Goal: Communication & Community: Answer question/provide support

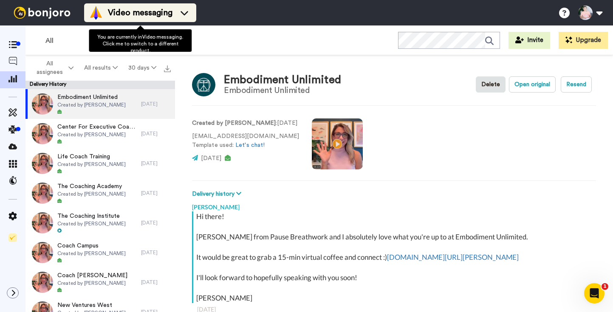
click at [131, 11] on span "Video messaging" at bounding box center [140, 13] width 65 height 12
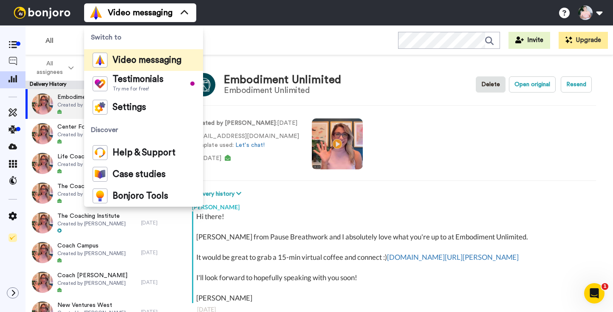
type textarea "x"
click at [157, 56] on span "Video messaging" at bounding box center [147, 60] width 69 height 8
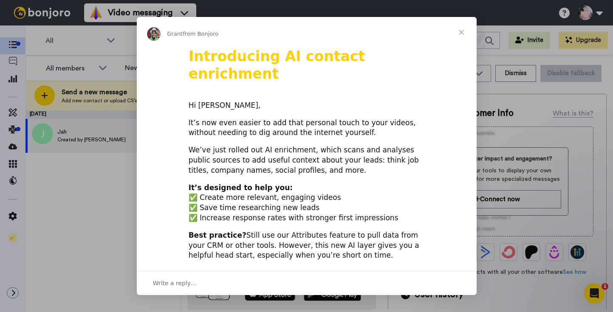
click at [460, 31] on span "Close" at bounding box center [461, 32] width 31 height 31
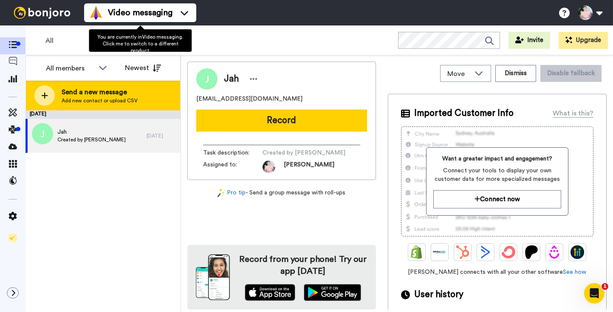
click at [61, 93] on div "Send a new message Add new contact or upload CSV" at bounding box center [103, 96] width 154 height 30
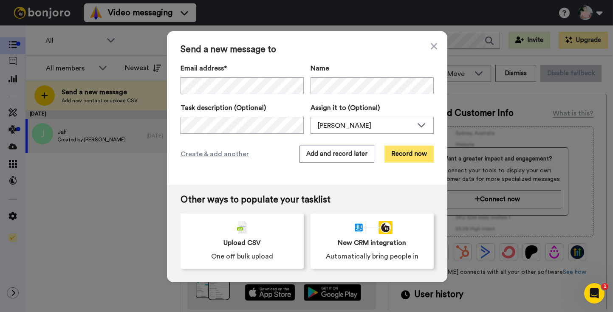
click at [413, 155] on button "Record now" at bounding box center [409, 154] width 49 height 17
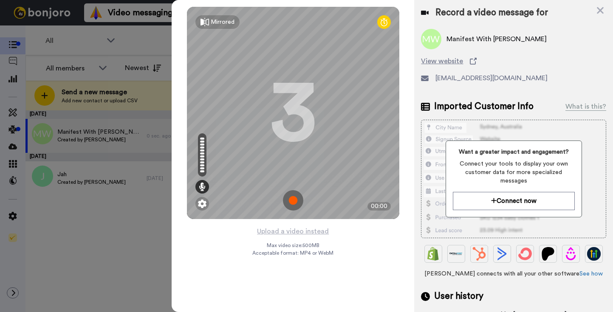
click at [301, 199] on img at bounding box center [293, 200] width 20 height 20
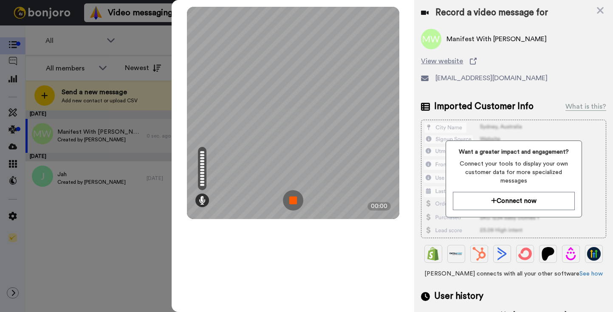
click at [290, 198] on img at bounding box center [293, 200] width 20 height 20
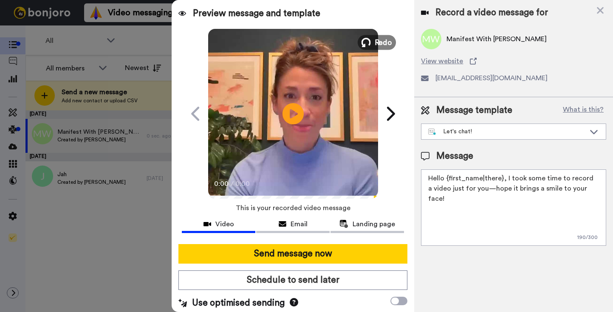
click at [381, 42] on span "Redo" at bounding box center [383, 42] width 18 height 11
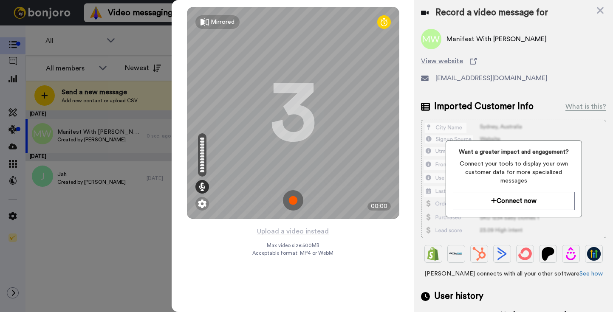
click at [288, 192] on img at bounding box center [293, 200] width 20 height 20
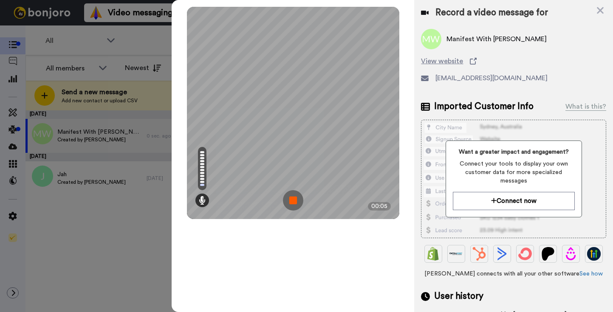
click at [288, 192] on img at bounding box center [293, 200] width 20 height 20
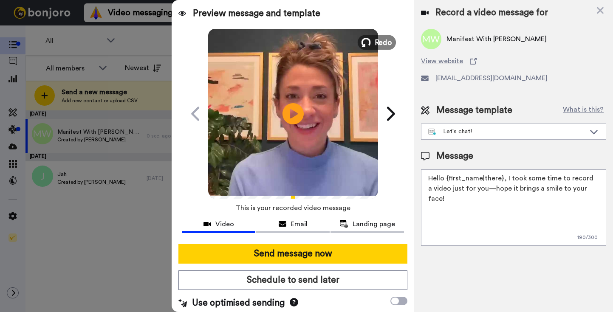
click at [387, 40] on span "Redo" at bounding box center [383, 42] width 18 height 11
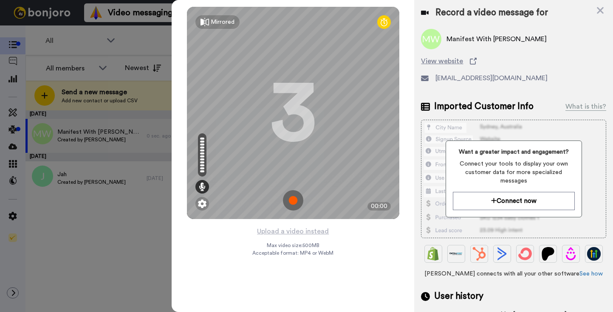
click at [292, 203] on img at bounding box center [293, 200] width 20 height 20
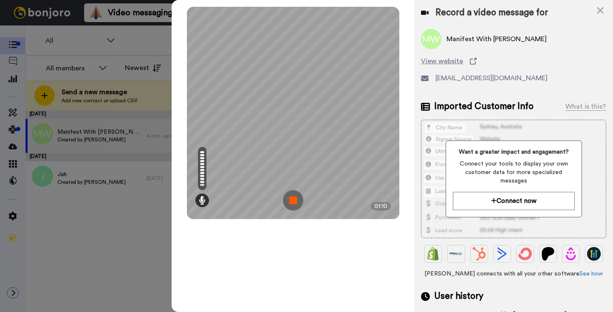
click at [292, 203] on img at bounding box center [293, 200] width 20 height 20
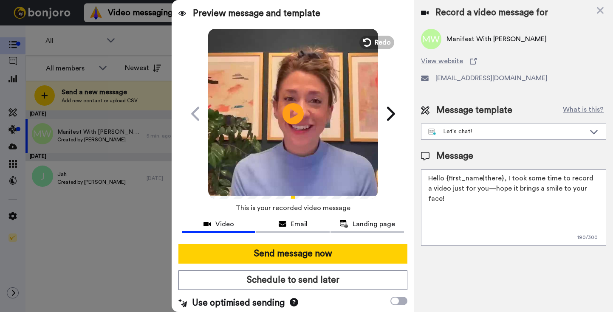
scroll to position [4, 0]
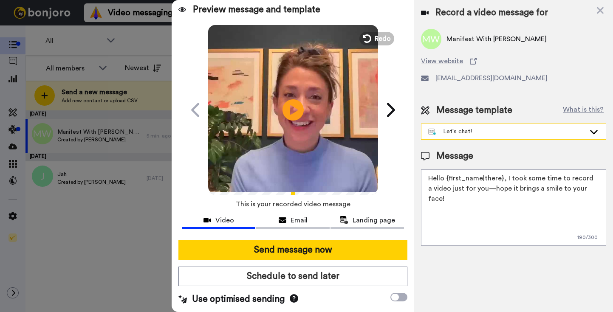
click at [494, 130] on div "Let's chat!" at bounding box center [506, 131] width 157 height 8
click at [464, 108] on span "Message template" at bounding box center [474, 110] width 76 height 13
click at [595, 108] on button "What is this?" at bounding box center [583, 110] width 46 height 13
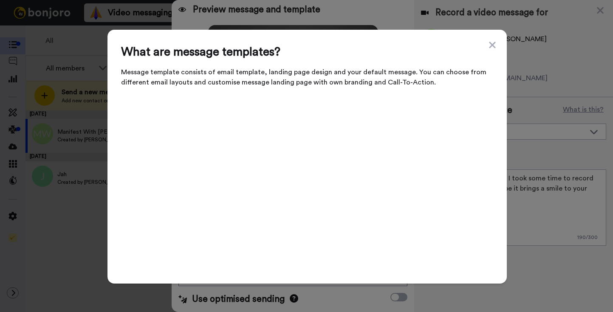
click at [498, 47] on div "What are message templates? Message template consists of email template, landin…" at bounding box center [307, 157] width 399 height 254
click at [494, 44] on icon at bounding box center [492, 45] width 8 height 10
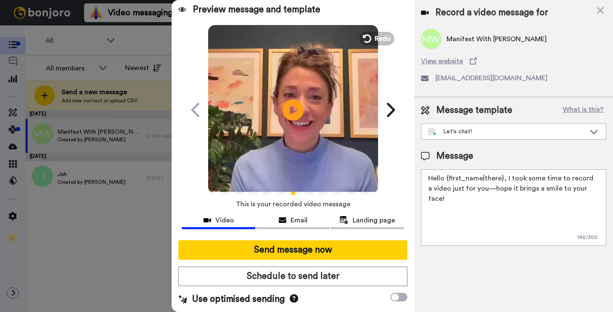
click at [426, 110] on icon at bounding box center [425, 110] width 8 height 8
click at [472, 136] on div "Let's chat!" at bounding box center [506, 131] width 157 height 8
click at [447, 188] on textarea "Hello {first_name|there}, I took some time to record a video just for you—hope …" at bounding box center [513, 208] width 185 height 76
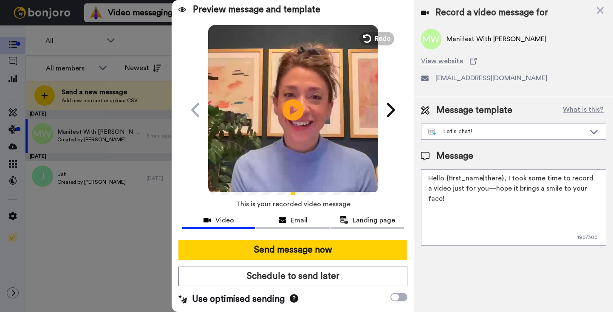
click at [447, 188] on textarea "Hello {first_name|there}, I took some time to record a video just for you—hope …" at bounding box center [513, 208] width 185 height 76
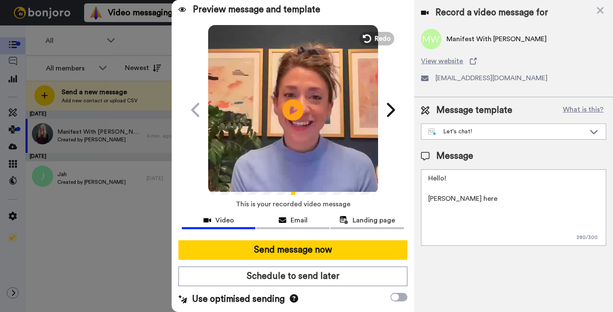
drag, startPoint x: 470, startPoint y: 207, endPoint x: 412, endPoint y: 174, distance: 66.2
click at [412, 174] on div "Preview message and template Play/Pause A personalized video for you (for real!…" at bounding box center [393, 156] width 442 height 312
paste textarea "i there! Leanne from Pause Breathwork and I absolutely love what you're up to a…"
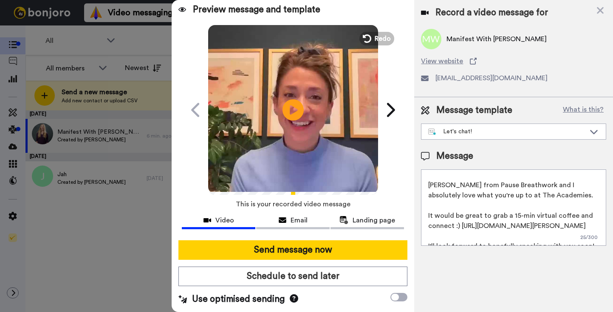
scroll to position [0, 0]
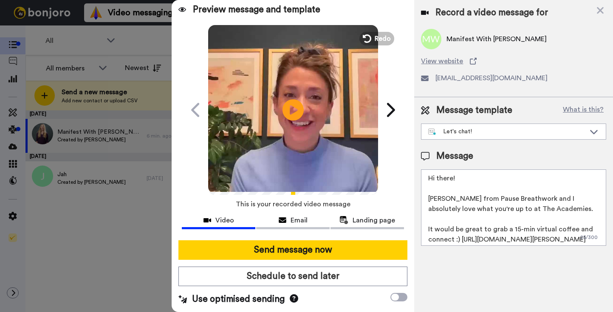
drag, startPoint x: 546, startPoint y: 209, endPoint x: 522, endPoint y: 196, distance: 27.2
click at [522, 196] on textarea "Hi there! Leanne from Pause Breathwork and I absolutely love what you're up to …" at bounding box center [513, 208] width 185 height 76
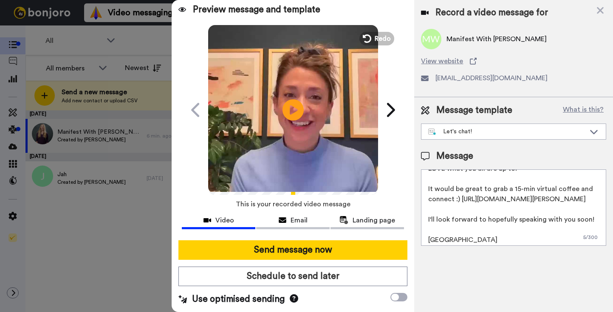
scroll to position [45, 0]
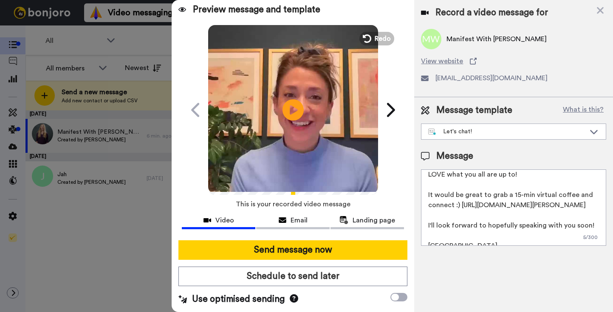
drag, startPoint x: 495, startPoint y: 224, endPoint x: 491, endPoint y: 224, distance: 4.3
click at [491, 224] on textarea "Hi there! Leanne from Pause Breathwork. I came across Mandy on Instagram and ab…" at bounding box center [513, 208] width 185 height 76
drag, startPoint x: 461, startPoint y: 207, endPoint x: 425, endPoint y: 195, distance: 38.0
click at [425, 195] on textarea "Hi there! Leanne from Pause Breathwork. I came across Mandy on Instagram and ab…" at bounding box center [513, 208] width 185 height 76
click at [481, 223] on textarea "Hi there! Leanne from Pause Breathwork. I came across Mandy on Instagram and ab…" at bounding box center [513, 208] width 185 height 76
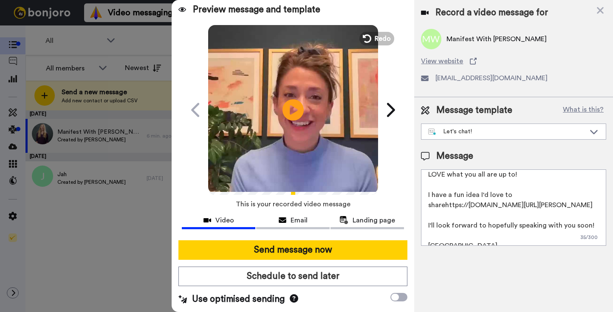
click at [481, 223] on textarea "Hi there! Leanne from Pause Breathwork. I came across Mandy on Instagram and ab…" at bounding box center [513, 208] width 185 height 76
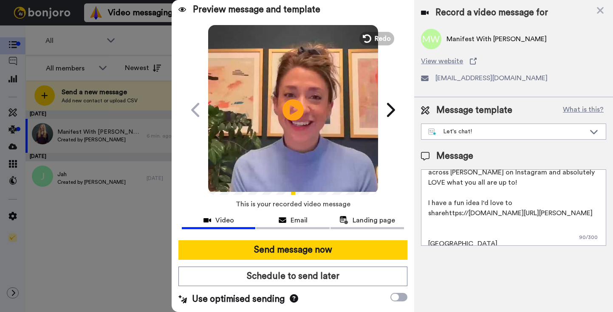
scroll to position [37, 0]
drag, startPoint x: 445, startPoint y: 212, endPoint x: 425, endPoint y: 200, distance: 23.6
click at [425, 200] on textarea "Hi there! Leanne from Pause Breathwork. I came across Mandy on Instagram and ab…" at bounding box center [513, 208] width 185 height 76
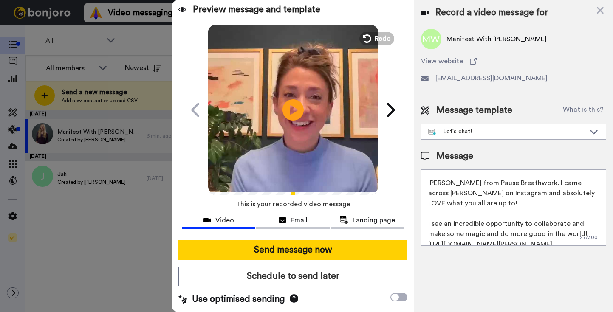
scroll to position [0, 0]
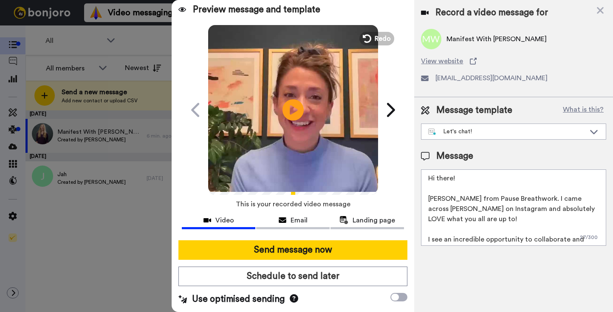
click at [523, 200] on textarea "Hi there! Leanne from Pause Breathwork. I came across Mandy on Instagram and ab…" at bounding box center [513, 208] width 185 height 76
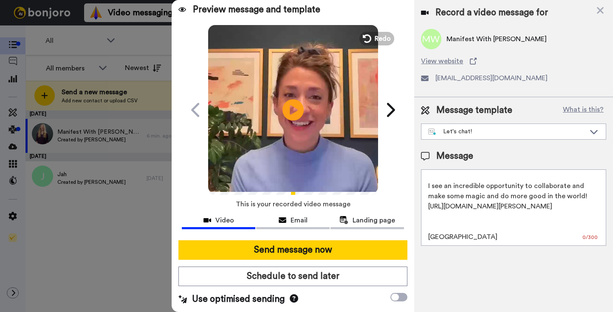
scroll to position [62, 0]
click at [486, 221] on textarea "Hi there! Leanne from Pause Breathwork (Founded by Samantha Skell. I came acros…" at bounding box center [513, 208] width 185 height 76
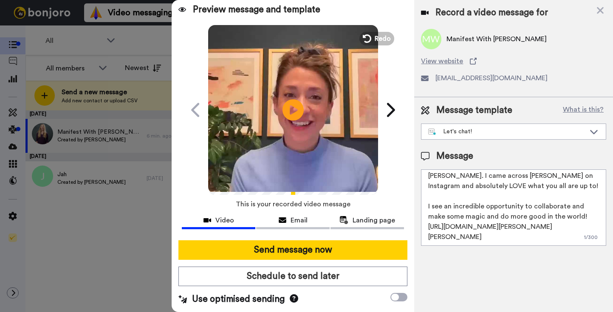
scroll to position [54, 0]
drag, startPoint x: 474, startPoint y: 219, endPoint x: 426, endPoint y: 219, distance: 48.4
click at [426, 219] on textarea "Hi there! Leanne from Pause Breathwork (Founded by Samantha Skell. I came acros…" at bounding box center [513, 208] width 185 height 76
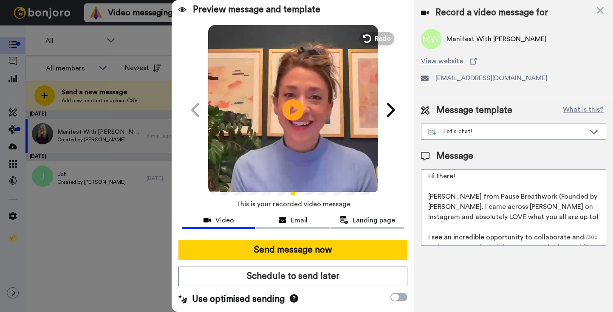
scroll to position [0, 0]
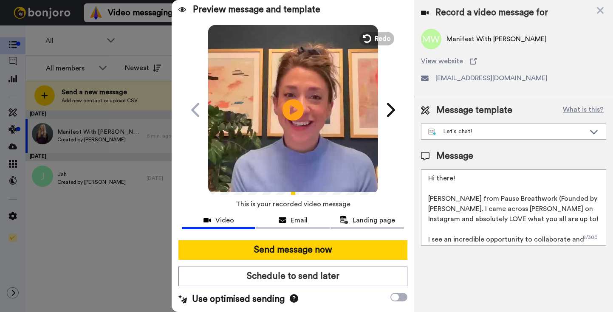
drag, startPoint x: 524, startPoint y: 198, endPoint x: 443, endPoint y: 212, distance: 82.8
click at [443, 212] on textarea "Hi there! Leanne from Pause Breathwork (Founded by Samantha Skell. I came acros…" at bounding box center [513, 208] width 185 height 76
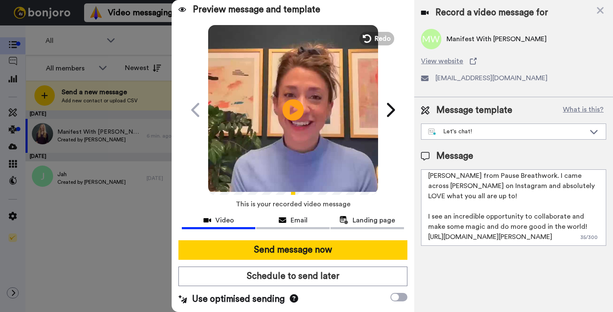
scroll to position [48, 0]
click at [575, 203] on textarea "Hi there! Leanne from Pause Breathwork. I came across Mandy on Instagram and ab…" at bounding box center [513, 208] width 185 height 76
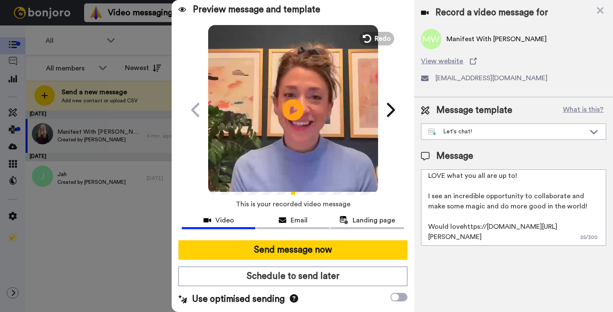
scroll to position [74, 0]
click at [555, 226] on textarea "Hi there! Leanne from Pause Breathwork. I came across Mandy on Instagram and ab…" at bounding box center [513, 208] width 185 height 76
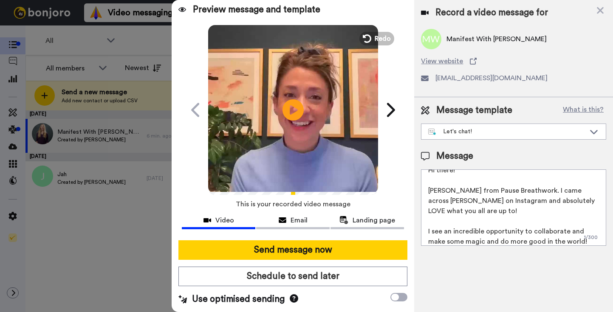
scroll to position [0, 0]
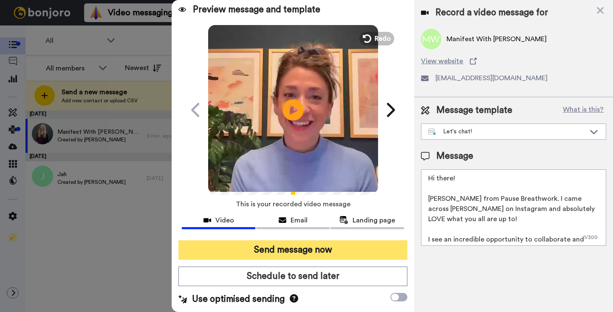
type textarea "Hi there! Leanne from Pause Breathwork. I came across Mandy on Instagram and ab…"
click at [313, 252] on button "Send message now" at bounding box center [292, 251] width 229 height 20
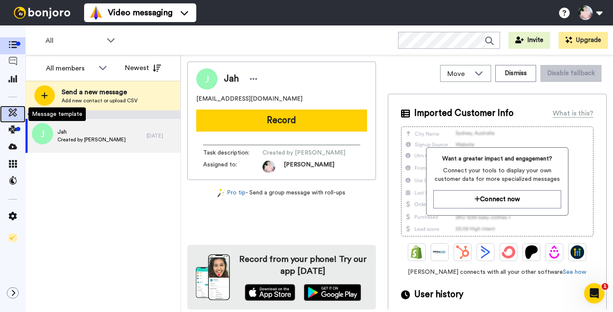
click at [11, 113] on icon at bounding box center [12, 112] width 8 height 8
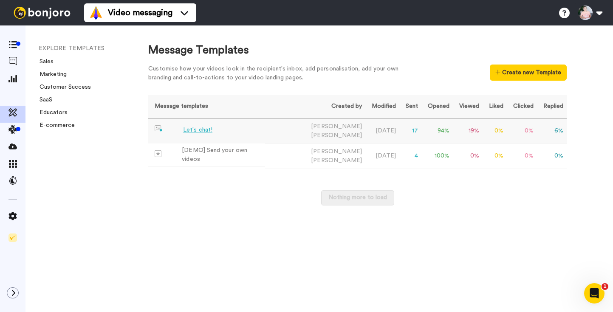
click at [204, 128] on div "Let's chat!" at bounding box center [197, 130] width 29 height 9
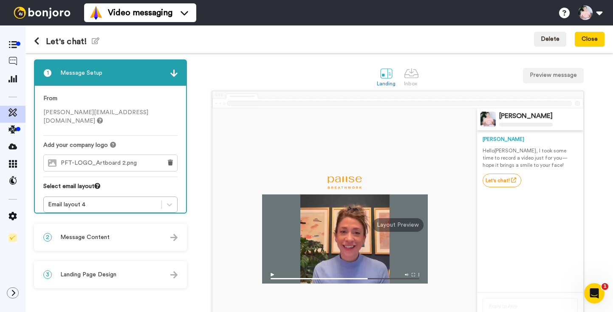
click at [37, 38] on icon at bounding box center [37, 41] width 6 height 8
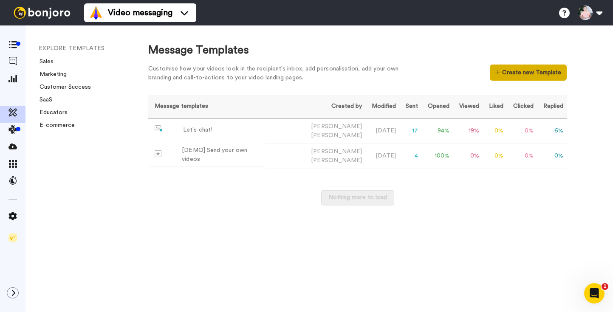
click at [514, 72] on button "Create new Template" at bounding box center [528, 73] width 77 height 16
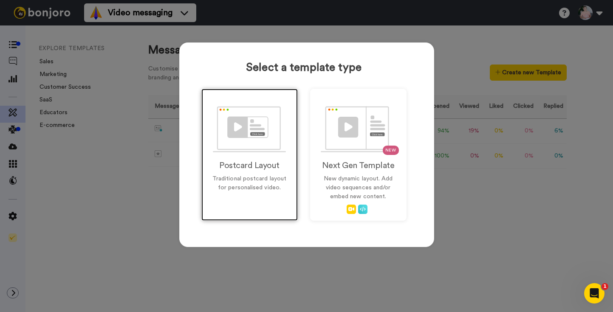
click at [283, 151] on img at bounding box center [249, 129] width 73 height 46
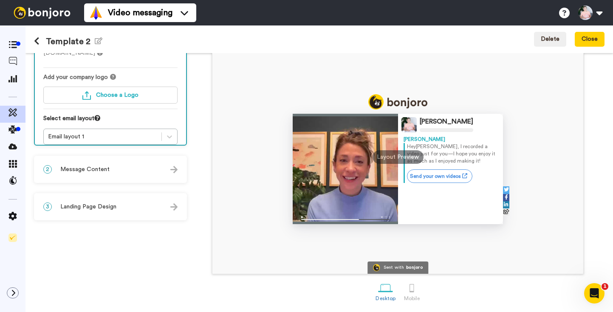
scroll to position [17, 0]
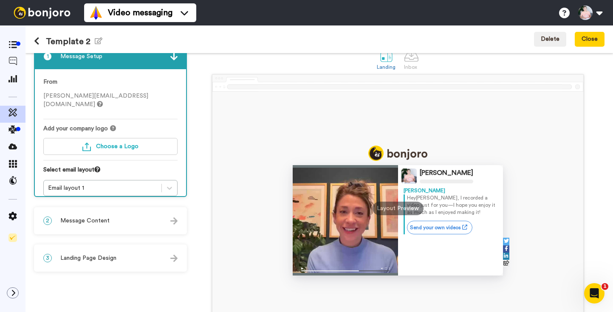
click at [117, 224] on div "2 Message Content" at bounding box center [110, 220] width 151 height 25
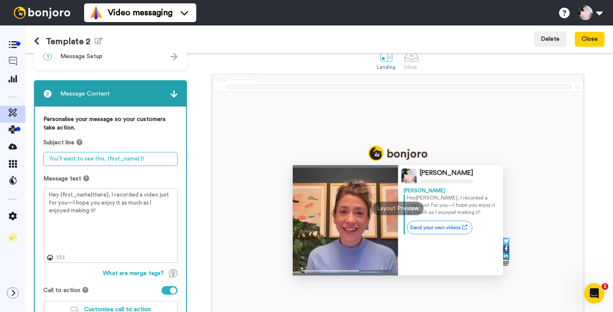
click at [149, 157] on textarea "You’ll want to see this, {first_name| }!" at bounding box center [110, 159] width 134 height 14
click at [36, 40] on icon at bounding box center [37, 41] width 6 height 8
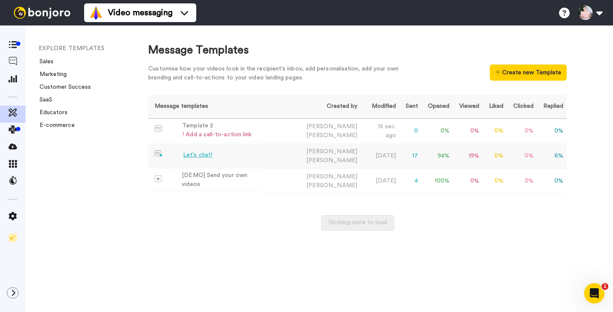
click at [224, 152] on td "Let's chat!" at bounding box center [205, 155] width 115 height 23
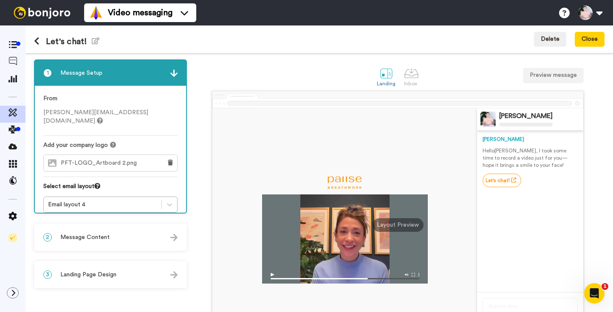
click at [101, 240] on span "Message Content" at bounding box center [84, 237] width 49 height 8
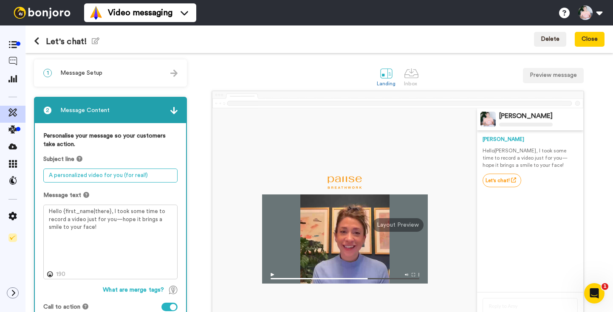
click at [142, 174] on textarea "A personalized video for you (for real!)" at bounding box center [110, 176] width 134 height 14
click at [40, 44] on button at bounding box center [40, 41] width 12 height 9
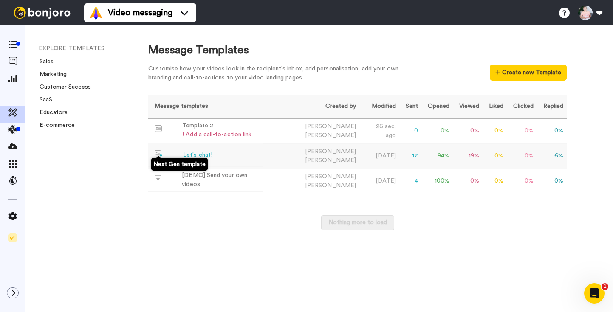
click at [179, 150] on span at bounding box center [169, 153] width 28 height 7
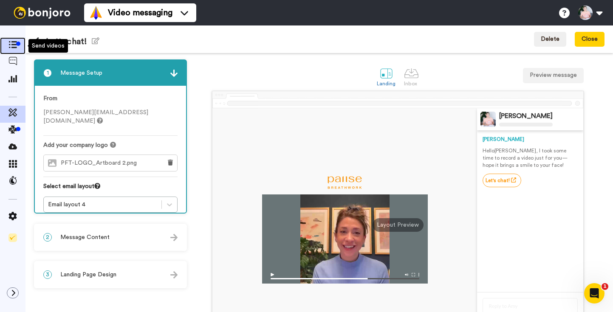
click at [13, 45] on icon at bounding box center [12, 44] width 8 height 7
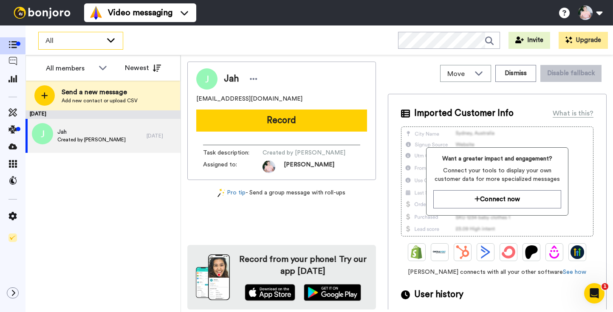
click at [114, 34] on div "All" at bounding box center [81, 40] width 84 height 17
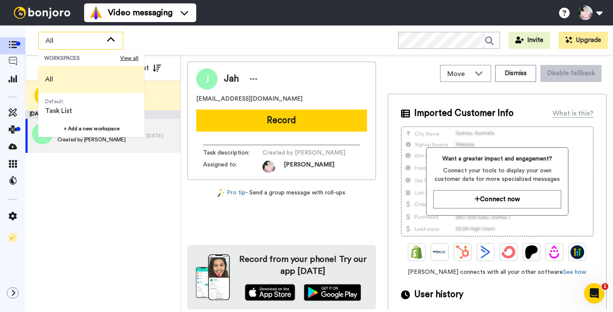
click at [65, 73] on li "All" at bounding box center [91, 79] width 106 height 27
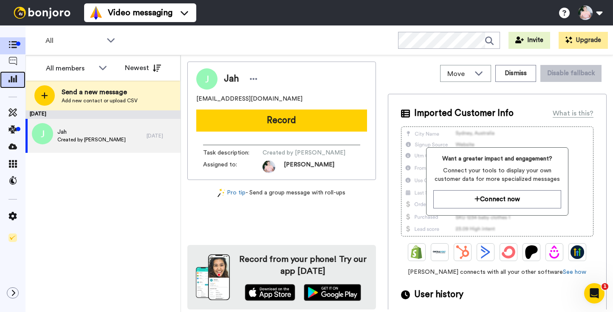
click at [18, 72] on div at bounding box center [12, 79] width 25 height 17
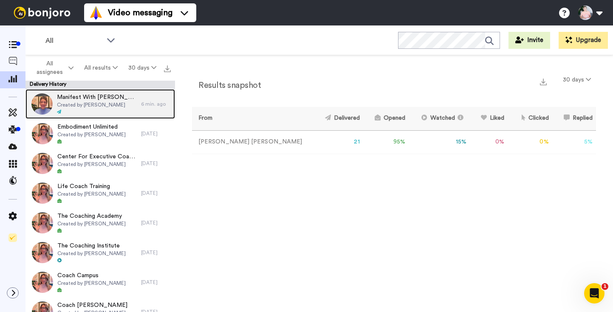
click at [98, 101] on span "Manifest With [PERSON_NAME]" at bounding box center [97, 97] width 80 height 8
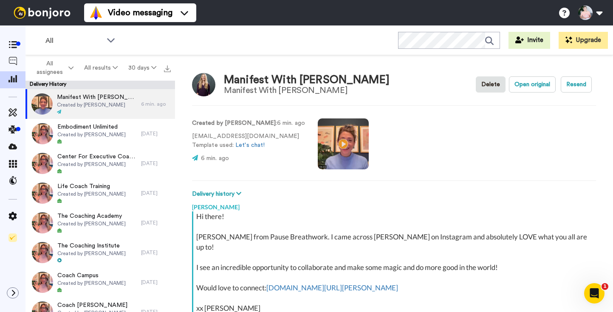
type textarea "x"
click at [14, 108] on div at bounding box center [12, 114] width 25 height 17
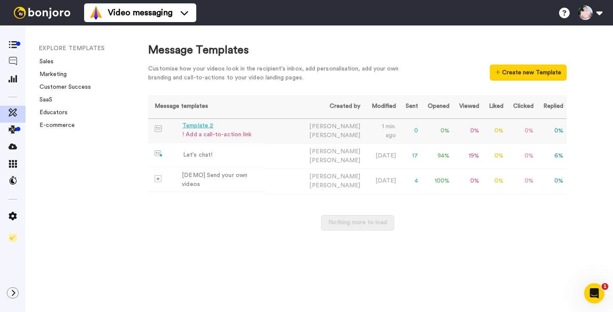
click at [251, 131] on td "Template 2 ! Add a call-to-action link" at bounding box center [206, 130] width 116 height 23
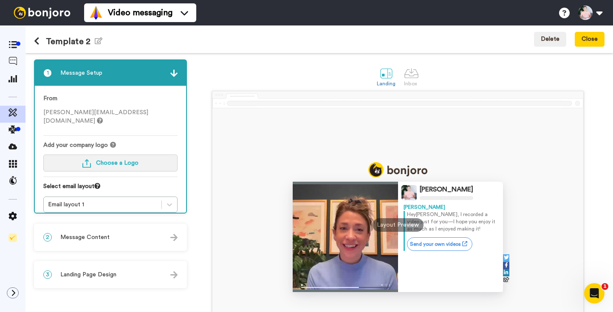
click at [122, 160] on span "Choose a Logo" at bounding box center [117, 163] width 42 height 6
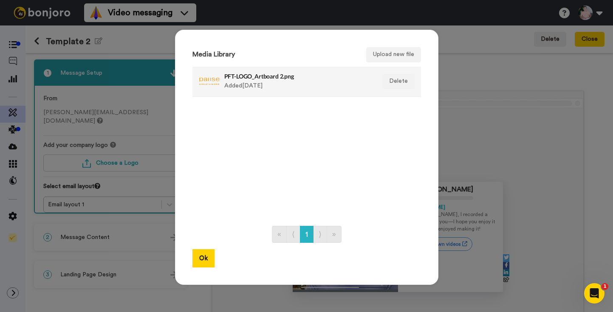
click at [286, 83] on div "PFT-LOGO_Artboard 2.png Added [DATE]" at bounding box center [297, 81] width 147 height 21
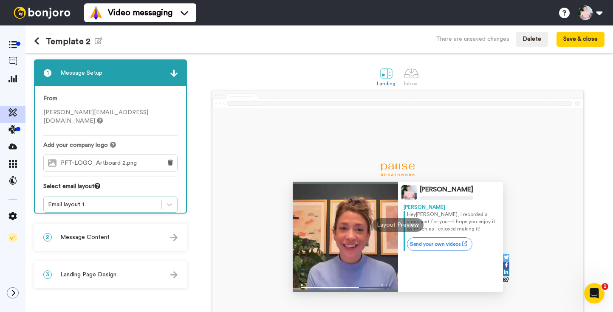
scroll to position [34, 0]
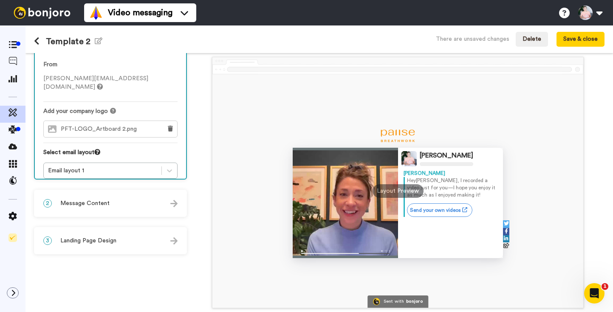
click at [91, 199] on span "Message Content" at bounding box center [84, 203] width 49 height 8
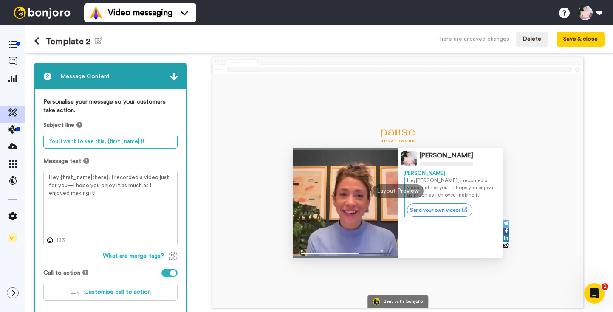
click at [91, 143] on textarea "You’ll want to see this, {first_name| }!" at bounding box center [110, 142] width 134 height 14
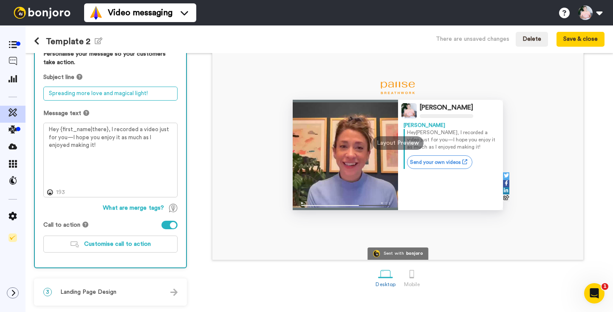
type textarea "Spreading more love and magical light!"
click at [169, 222] on div at bounding box center [169, 225] width 16 height 8
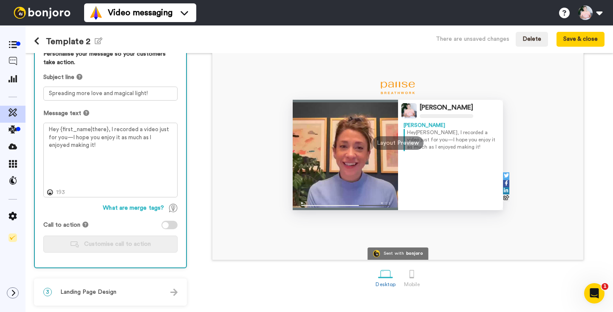
click at [169, 224] on div at bounding box center [169, 225] width 16 height 8
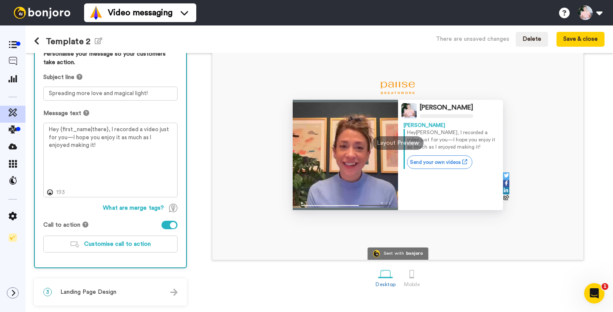
click at [169, 224] on div at bounding box center [169, 225] width 16 height 8
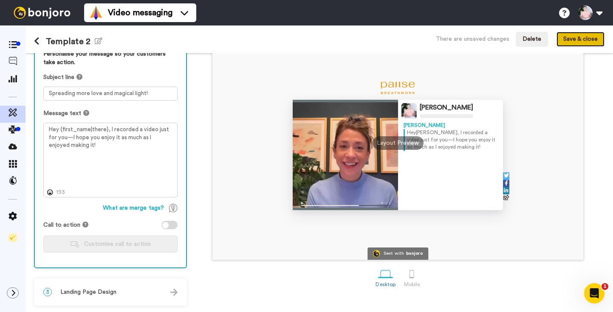
click at [578, 39] on button "Save & close" at bounding box center [581, 39] width 48 height 15
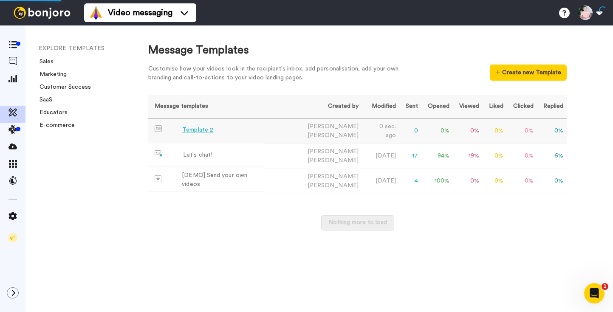
click at [198, 128] on div "Template 2" at bounding box center [197, 130] width 31 height 9
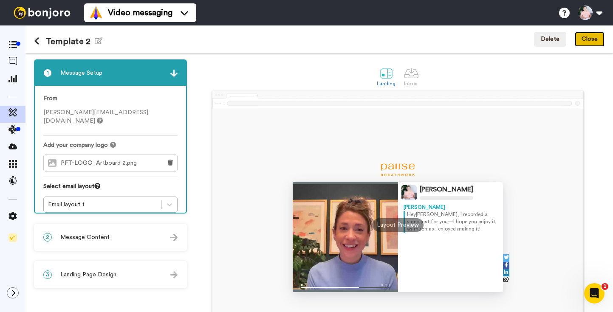
click at [592, 42] on button "Close" at bounding box center [590, 39] width 30 height 15
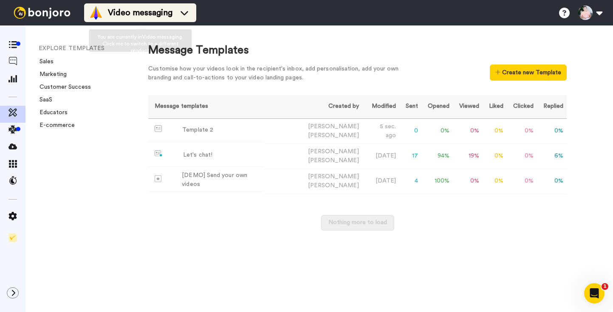
click at [117, 15] on span "Video messaging" at bounding box center [140, 13] width 65 height 12
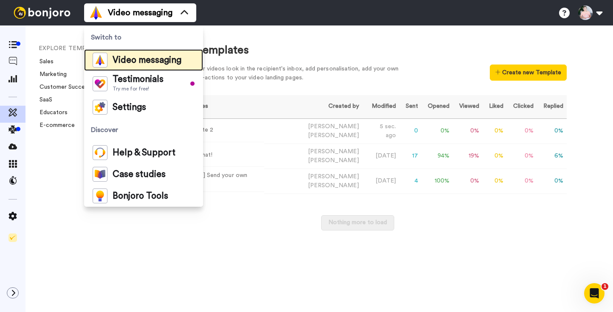
click at [136, 61] on span "Video messaging" at bounding box center [147, 60] width 69 height 8
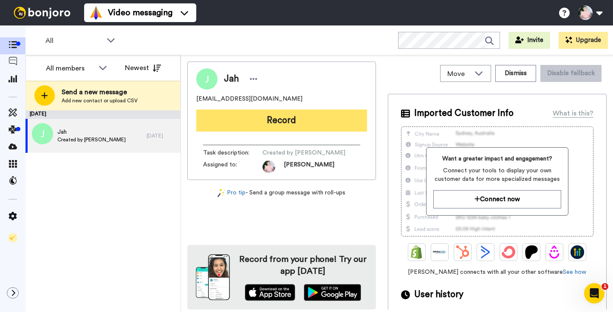
click at [294, 127] on button "Record" at bounding box center [281, 121] width 171 height 22
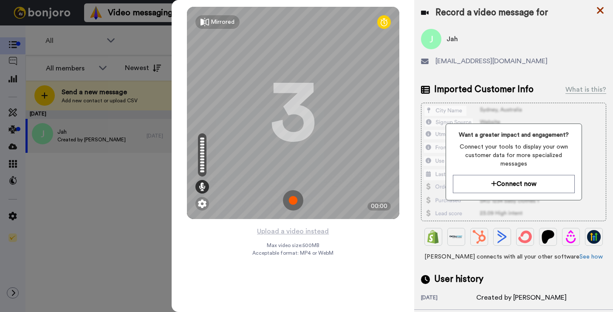
click at [599, 13] on icon at bounding box center [600, 10] width 8 height 11
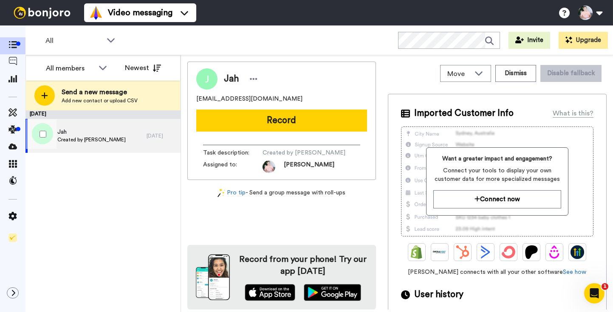
click at [164, 133] on div "[DATE]" at bounding box center [162, 136] width 30 height 7
click at [254, 78] on icon at bounding box center [254, 79] width 8 height 8
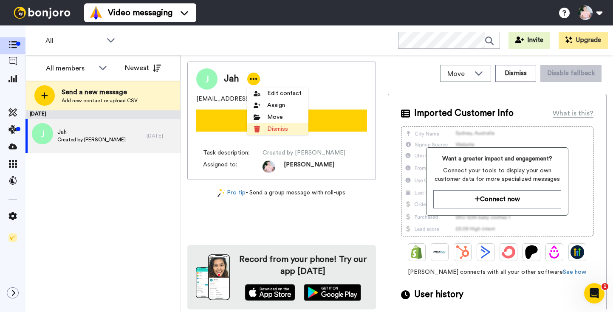
click at [272, 129] on li "Dismiss" at bounding box center [278, 129] width 62 height 12
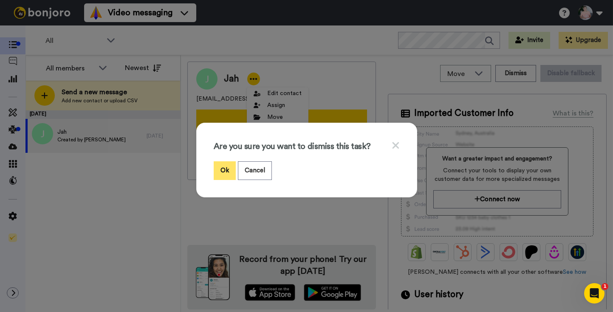
click at [221, 172] on button "Ok" at bounding box center [225, 170] width 22 height 18
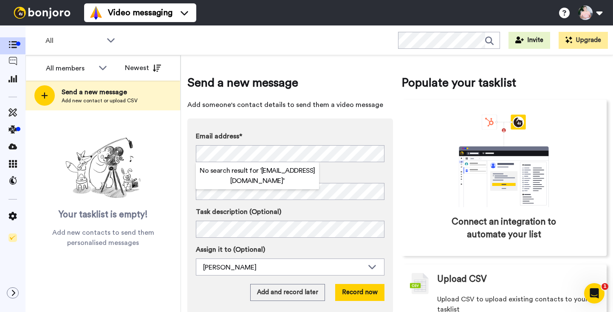
click at [290, 124] on div "Email address* No search result for ‘ support@authenticliving.com ’ Name Task d…" at bounding box center [290, 216] width 206 height 195
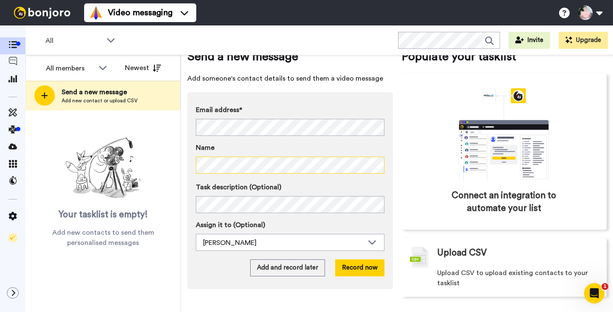
scroll to position [25, 0]
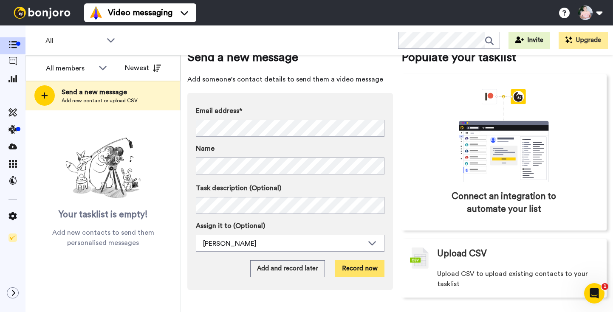
click at [352, 271] on button "Record now" at bounding box center [359, 268] width 49 height 17
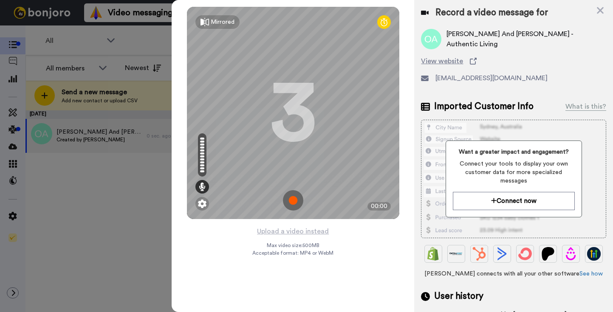
click at [286, 200] on img at bounding box center [293, 200] width 20 height 20
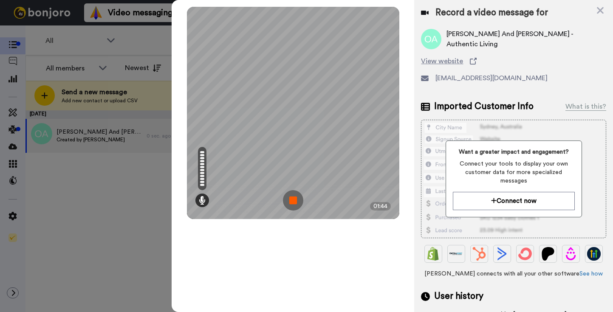
click at [286, 200] on img at bounding box center [293, 200] width 20 height 20
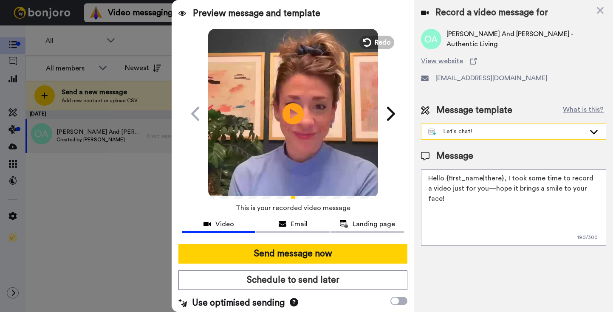
click at [481, 130] on div "Let's chat!" at bounding box center [506, 131] width 157 height 8
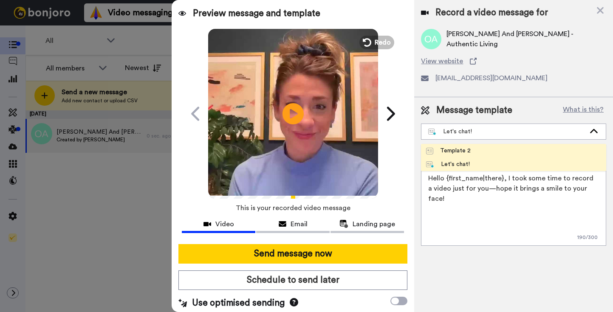
click at [477, 148] on li "Template 2" at bounding box center [513, 151] width 185 height 14
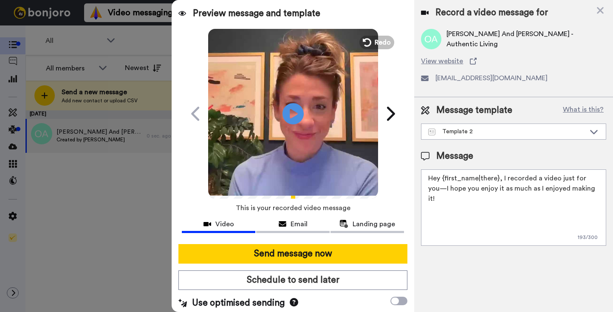
click at [474, 185] on textarea "Hey {first_name|there}, I recorded a video just for you—I hope you enjoy it as …" at bounding box center [513, 208] width 185 height 76
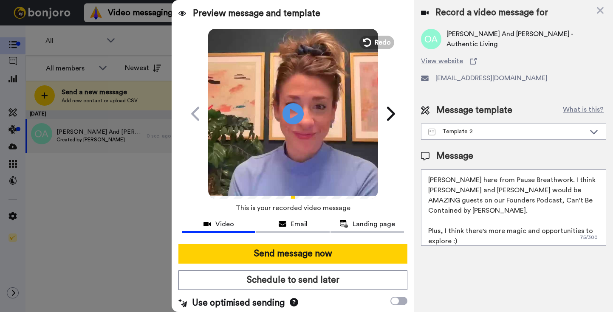
scroll to position [29, 0]
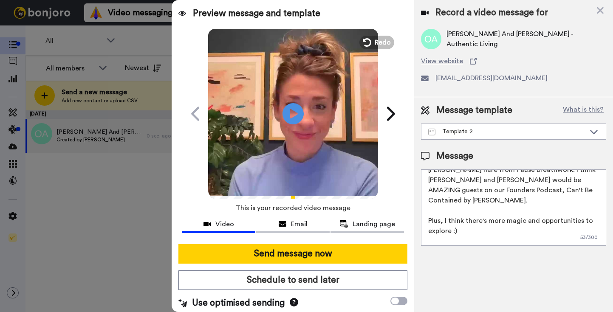
paste textarea "https://calendly.com/leanne-letspause/30min-1"
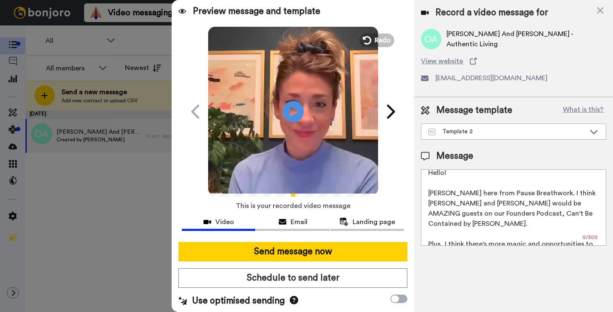
scroll to position [0, 0]
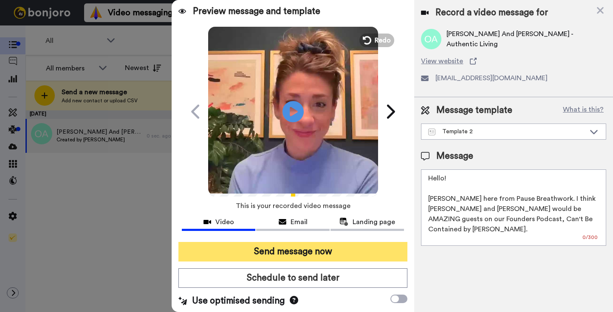
type textarea "Hello! Leanne here from Pause Breathwork. I think Oliver and Mandy would be AMA…"
click at [294, 250] on button "Send message now" at bounding box center [292, 252] width 229 height 20
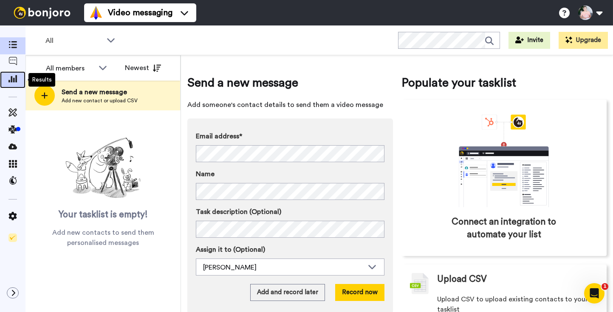
click at [14, 79] on icon at bounding box center [12, 79] width 8 height 8
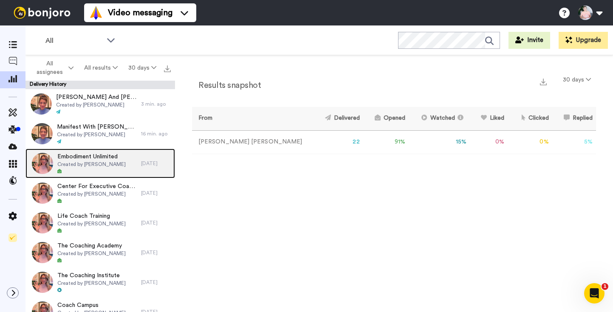
click at [88, 172] on div at bounding box center [91, 172] width 68 height 6
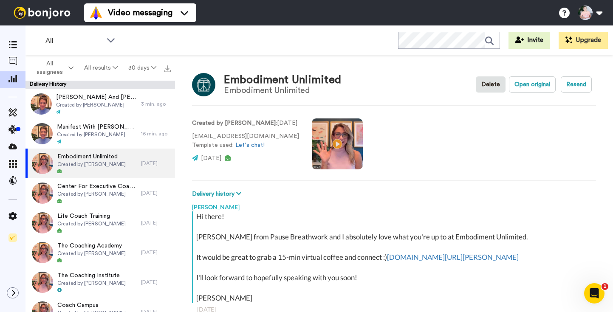
drag, startPoint x: 292, startPoint y: 136, endPoint x: 218, endPoint y: 136, distance: 74.4
click at [218, 136] on div "Created by Leanne Kallal : 7 days ago support@embodimentunlimited.com Template …" at bounding box center [394, 143] width 404 height 58
copy p "embodimentunlimited.com"
type textarea "x"
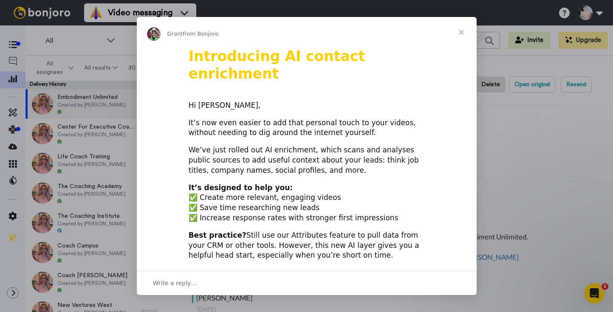
scroll to position [97, 0]
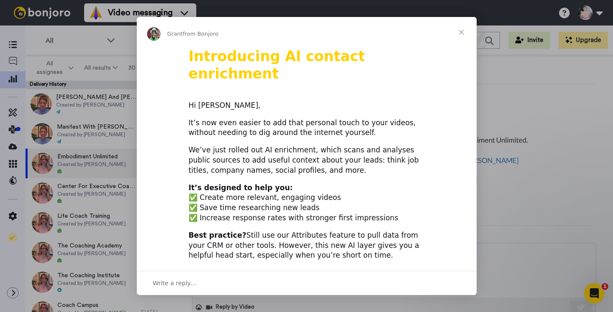
click at [461, 32] on span "Close" at bounding box center [461, 32] width 31 height 31
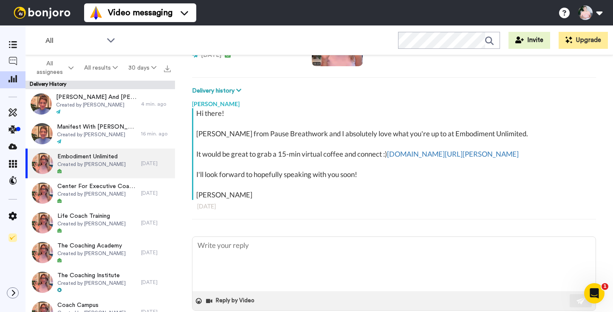
scroll to position [104, 0]
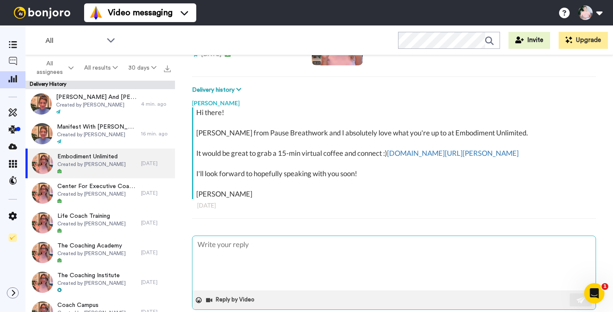
click at [249, 260] on textarea at bounding box center [393, 263] width 403 height 54
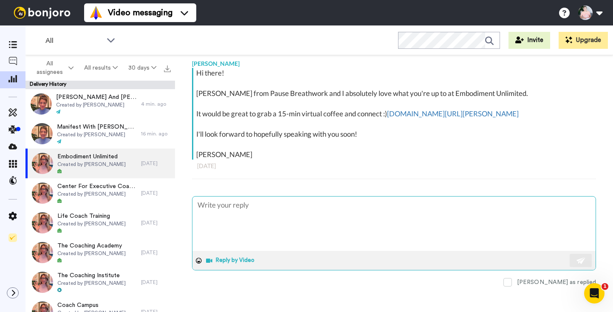
click at [241, 259] on button "Reply by Video" at bounding box center [231, 261] width 52 height 13
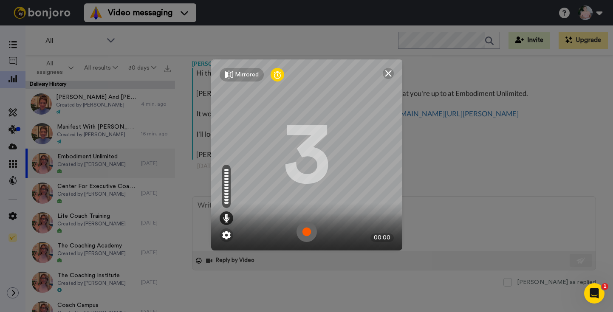
click at [306, 230] on img at bounding box center [307, 232] width 20 height 20
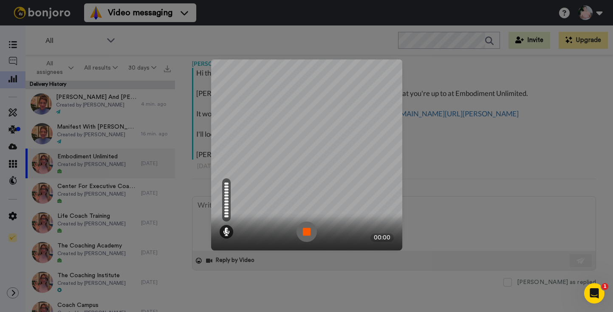
click at [390, 72] on div "Mirrored Redo" at bounding box center [306, 67] width 191 height 17
click at [309, 228] on img at bounding box center [307, 232] width 20 height 20
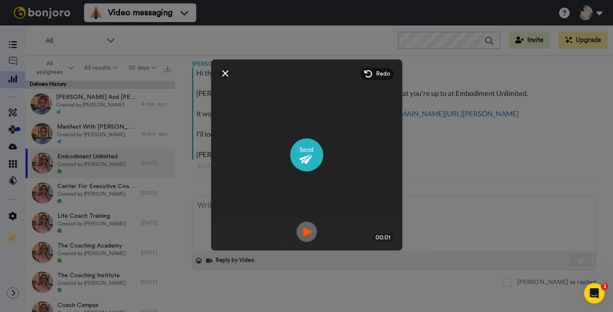
click at [221, 73] on div at bounding box center [225, 73] width 11 height 11
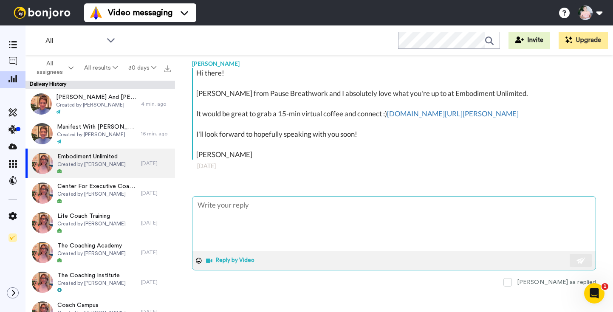
click at [218, 263] on button "Reply by Video" at bounding box center [231, 261] width 52 height 13
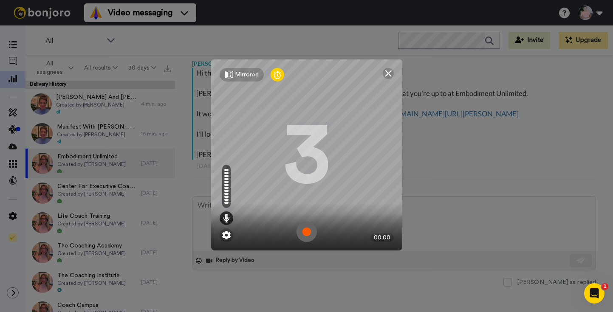
click at [309, 230] on img at bounding box center [307, 232] width 20 height 20
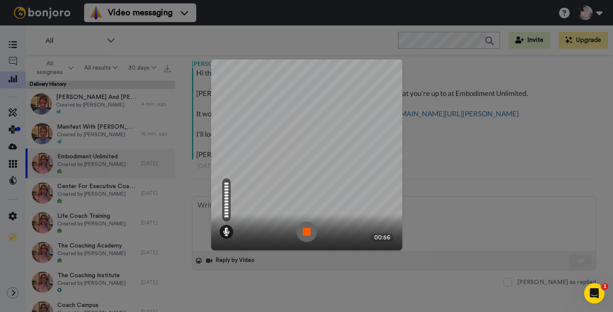
click at [309, 230] on img at bounding box center [307, 232] width 20 height 20
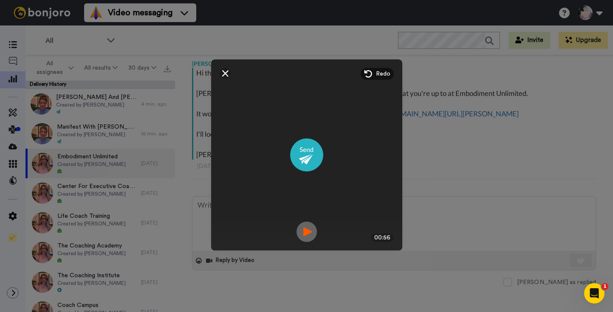
click at [307, 226] on img at bounding box center [307, 232] width 20 height 20
click at [301, 151] on img at bounding box center [306, 155] width 33 height 33
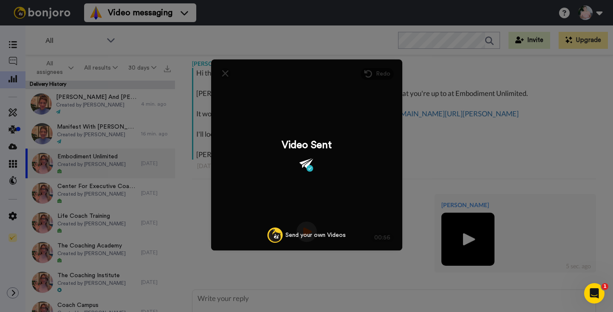
click at [371, 38] on div "Mirrored Redo 3 00:56 Video Sent Send your own Videos" at bounding box center [306, 156] width 613 height 312
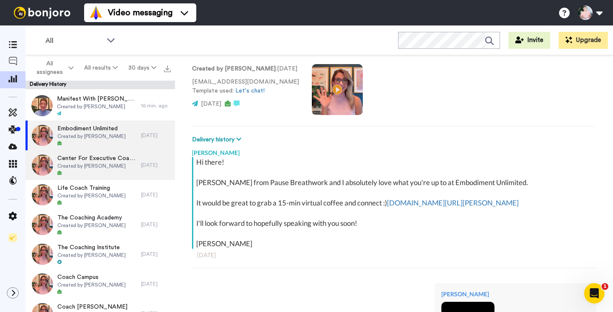
scroll to position [0, 0]
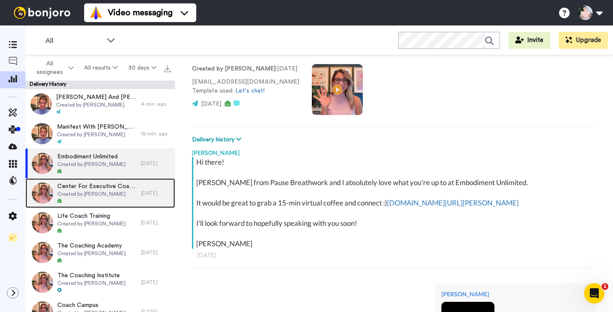
click at [101, 192] on span "Created by [PERSON_NAME]" at bounding box center [96, 194] width 79 height 7
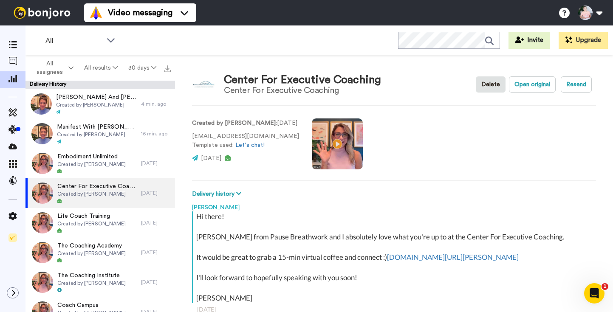
drag, startPoint x: 300, startPoint y: 137, endPoint x: 208, endPoint y: 139, distance: 91.4
click at [208, 139] on div "Created by [PERSON_NAME] : [DATE] [EMAIL_ADDRESS][DOMAIN_NAME] Template used: L…" at bounding box center [394, 143] width 404 height 58
copy p "[DOMAIN_NAME]"
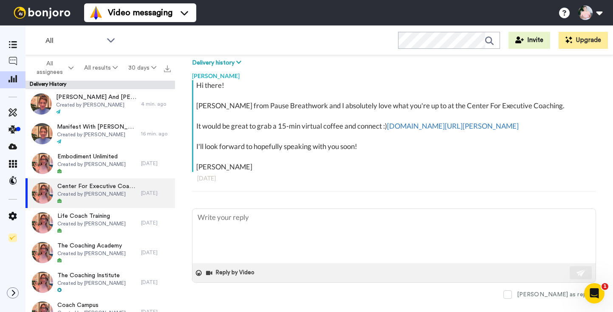
scroll to position [142, 0]
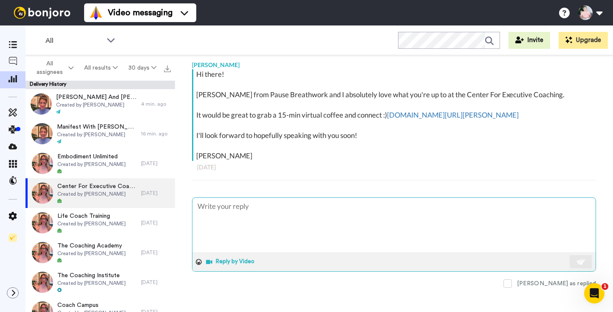
click at [225, 258] on button "Reply by Video" at bounding box center [231, 262] width 52 height 13
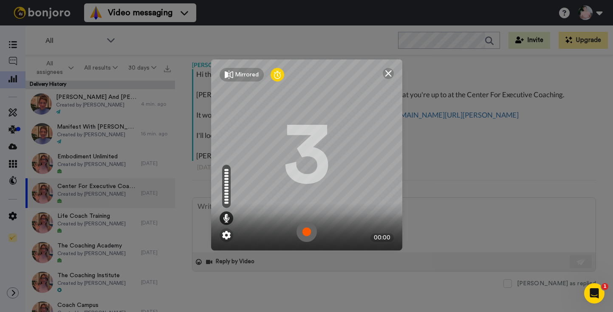
click at [310, 229] on img at bounding box center [307, 232] width 20 height 20
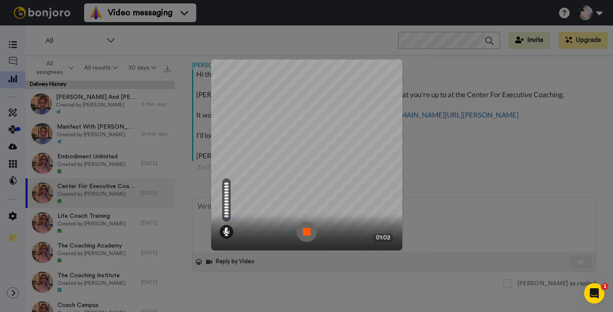
click at [310, 229] on img at bounding box center [307, 232] width 20 height 20
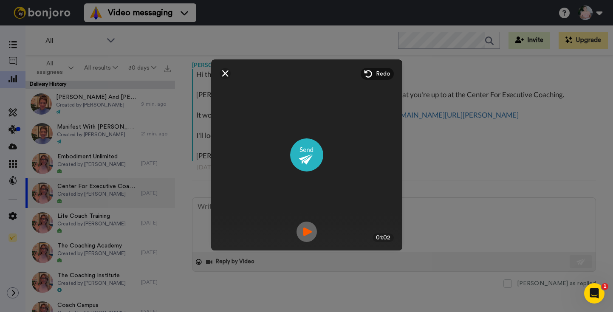
click at [308, 234] on img at bounding box center [307, 232] width 20 height 20
click at [308, 155] on img at bounding box center [306, 155] width 33 height 33
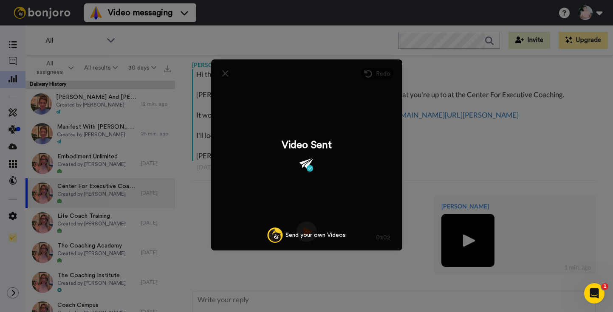
click at [223, 74] on div "Video Sent Send your own Videos" at bounding box center [306, 154] width 191 height 191
click at [227, 71] on div "Video Sent Send your own Videos" at bounding box center [306, 154] width 191 height 191
click at [245, 46] on div "Mirrored Redo 3 01:02 Video Sent Send your own Videos" at bounding box center [306, 156] width 613 height 312
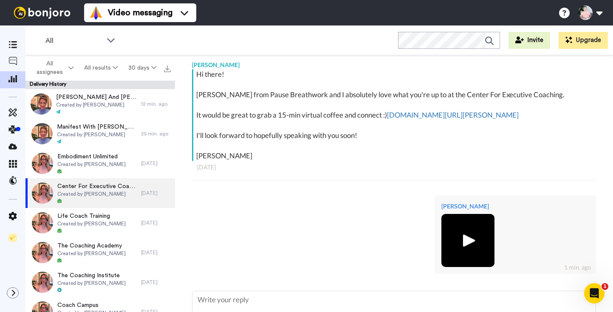
scroll to position [237, 0]
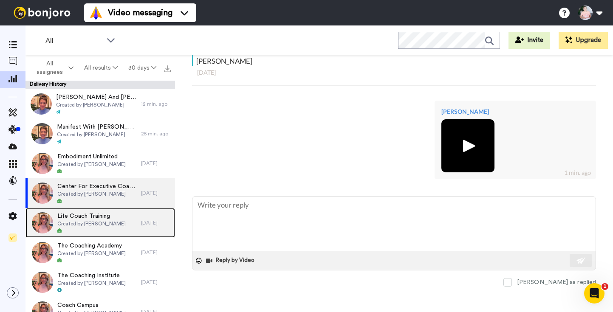
click at [130, 229] on div "Life Coach Training Created by [PERSON_NAME]" at bounding box center [83, 223] width 116 height 30
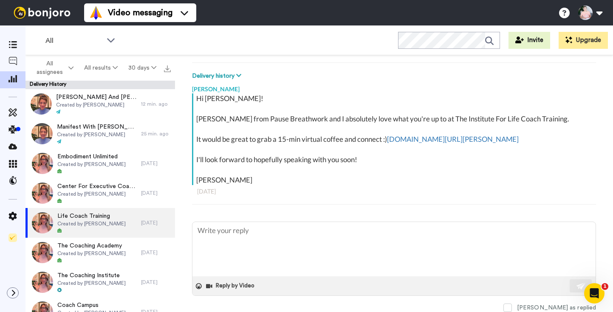
scroll to position [144, 0]
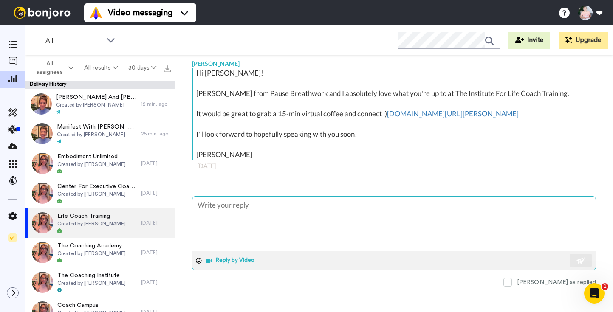
click at [212, 261] on span at bounding box center [211, 260] width 10 height 5
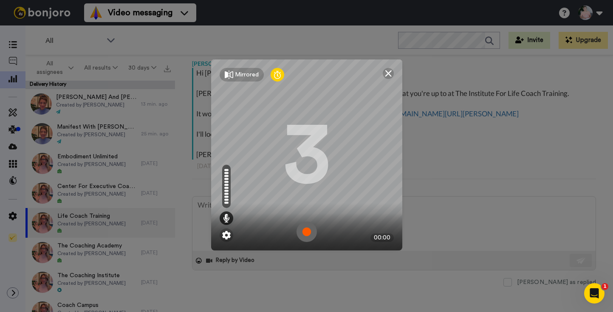
click at [305, 233] on img at bounding box center [307, 232] width 20 height 20
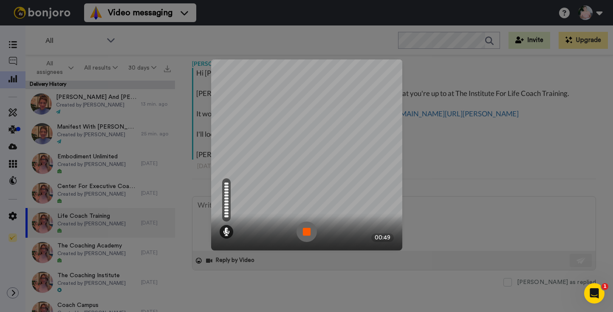
click at [305, 233] on img at bounding box center [307, 232] width 20 height 20
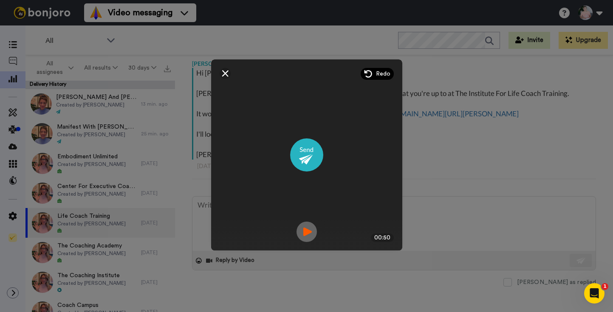
click at [378, 71] on span "Redo" at bounding box center [383, 74] width 14 height 8
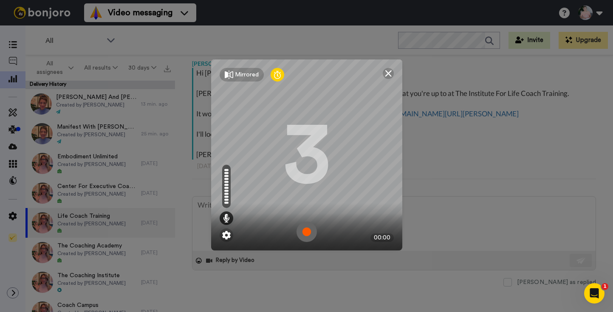
click at [311, 229] on img at bounding box center [307, 232] width 20 height 20
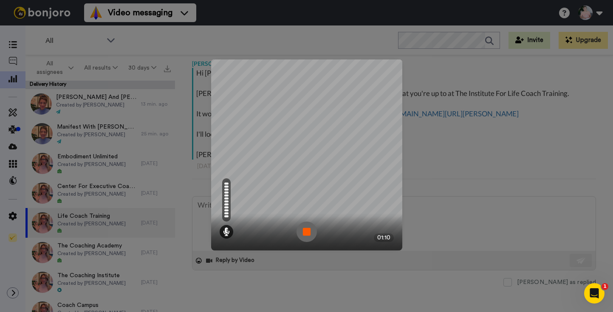
click at [311, 229] on img at bounding box center [307, 232] width 20 height 20
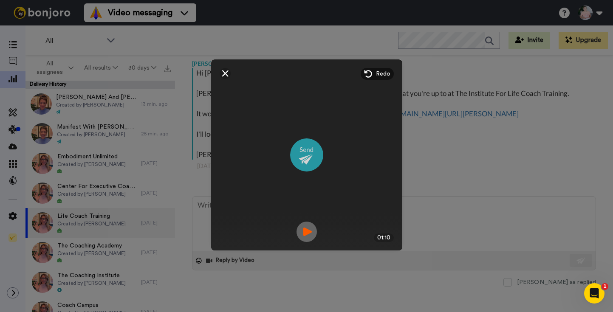
click at [311, 157] on img at bounding box center [306, 155] width 33 height 33
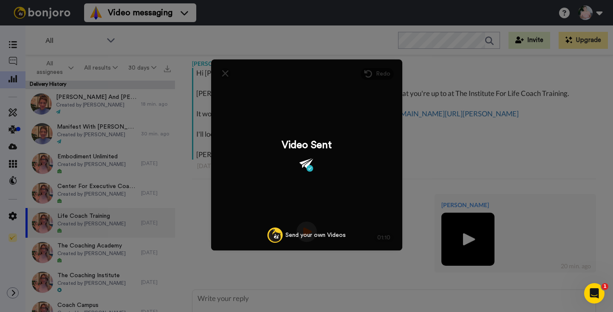
type textarea "x"
